Goal: Find specific page/section: Find specific page/section

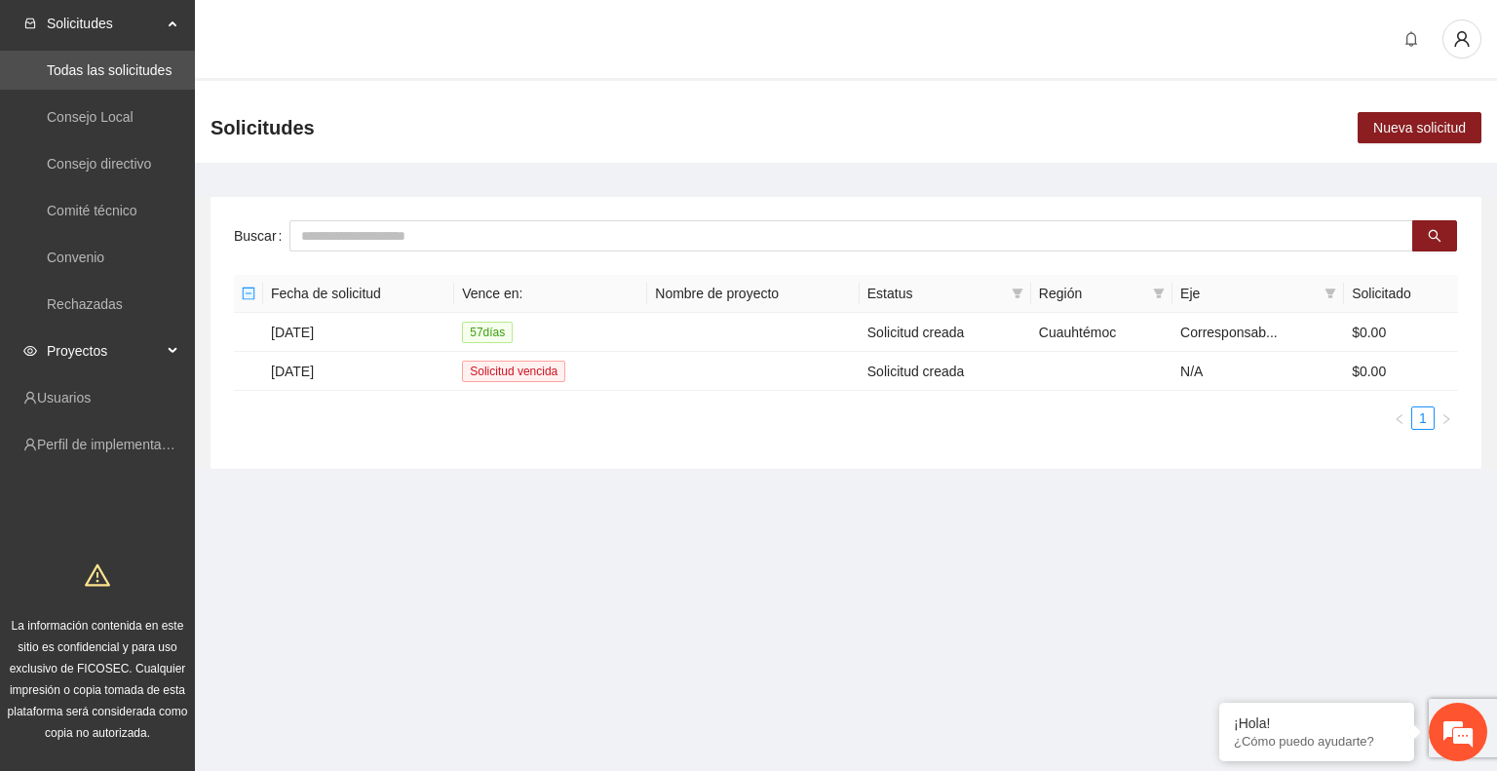
click at [108, 340] on span "Proyectos" at bounding box center [104, 350] width 115 height 39
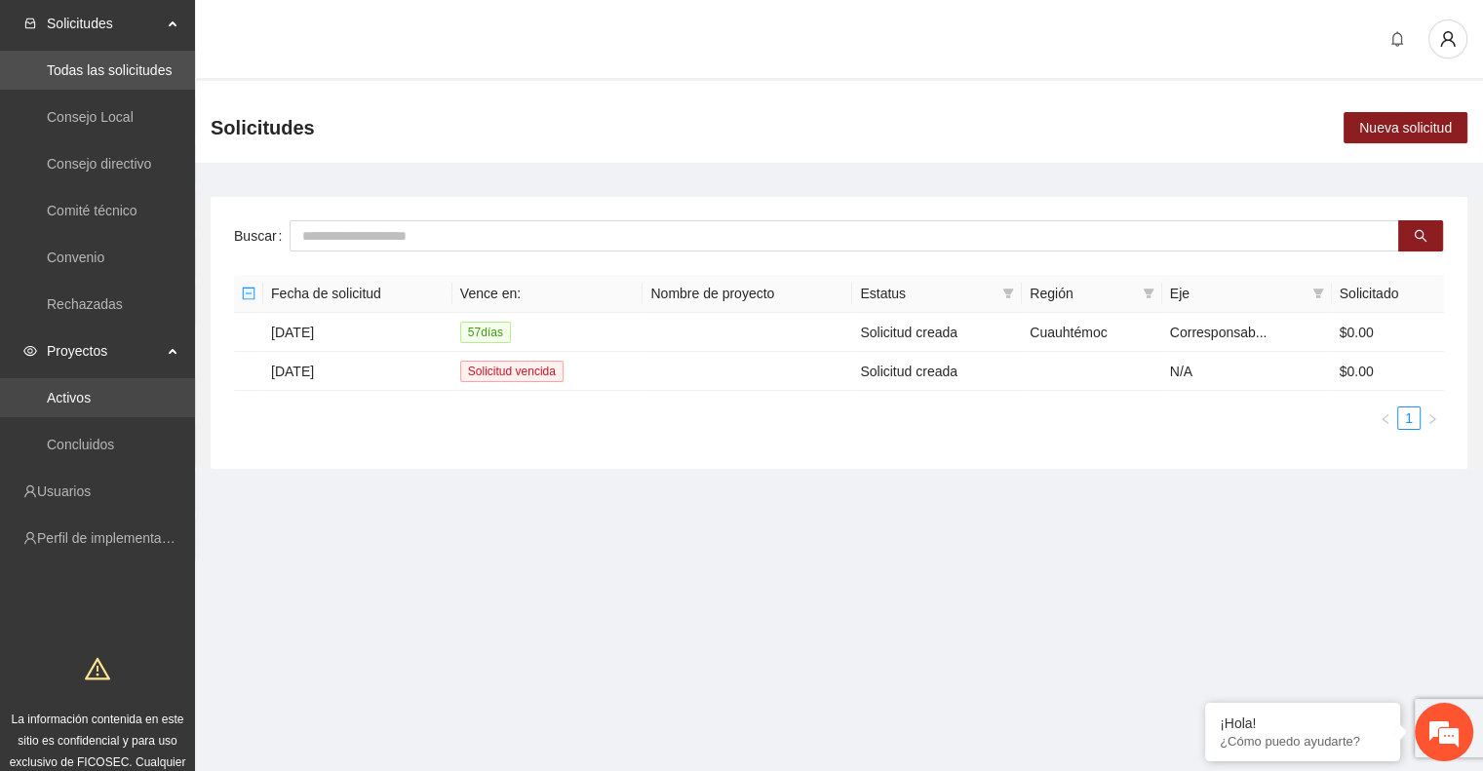
click at [91, 406] on link "Activos" at bounding box center [69, 398] width 44 height 16
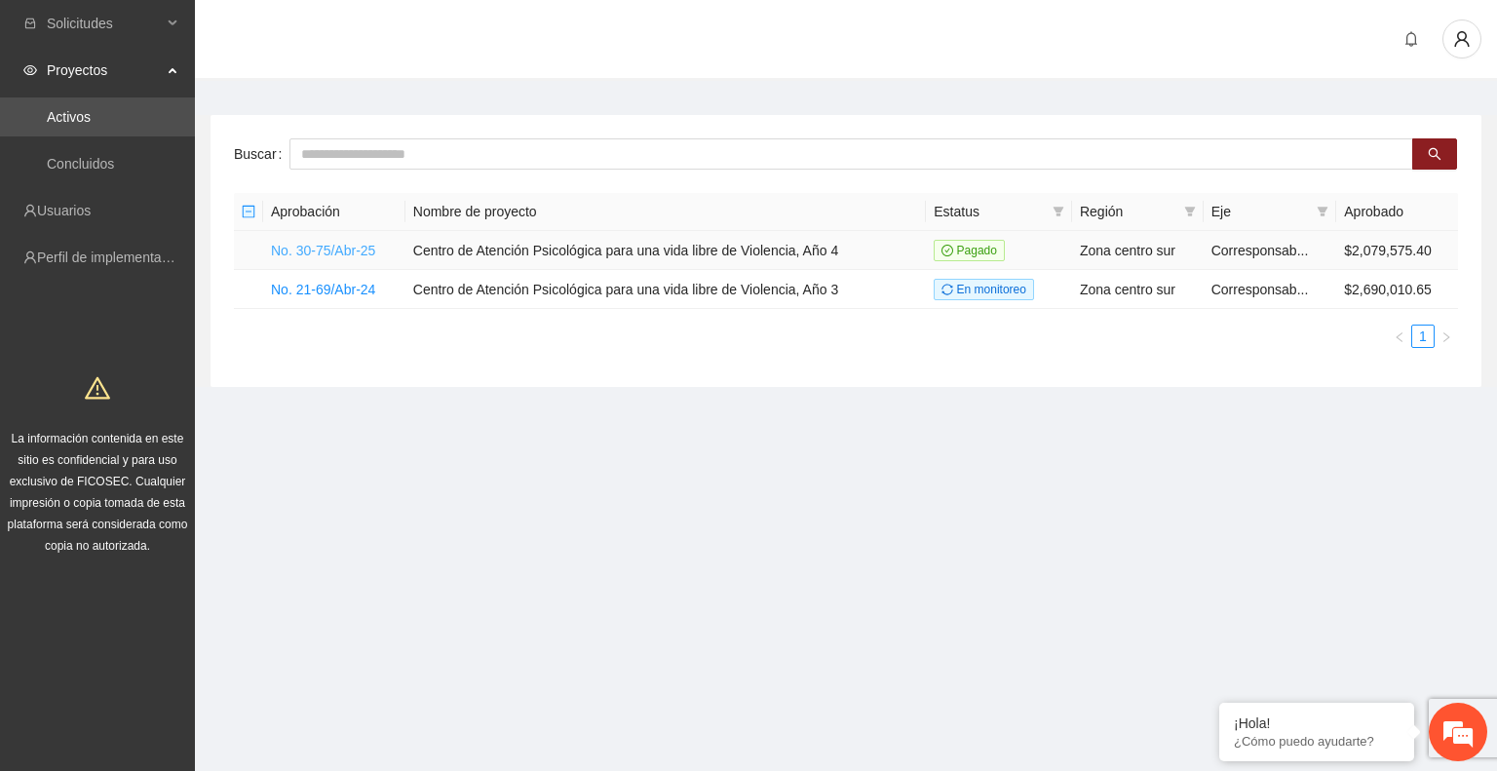
click at [320, 250] on link "No. 30-75/Abr-25" at bounding box center [323, 251] width 104 height 16
